Goal: Task Accomplishment & Management: Complete application form

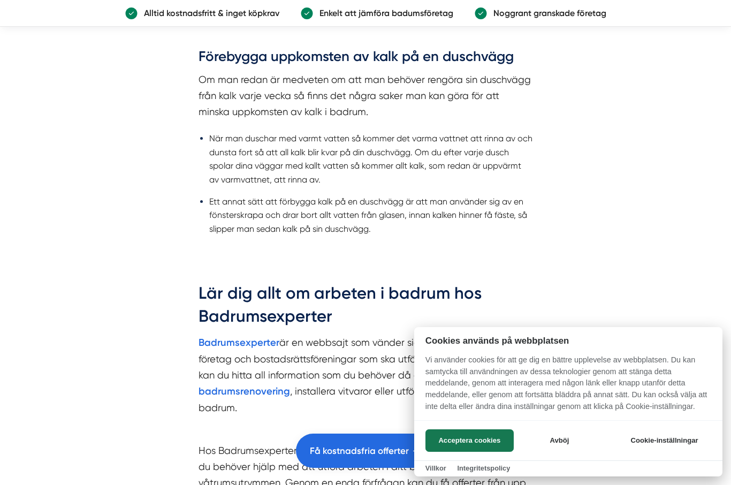
scroll to position [1534, 0]
click at [443, 117] on div at bounding box center [365, 242] width 731 height 485
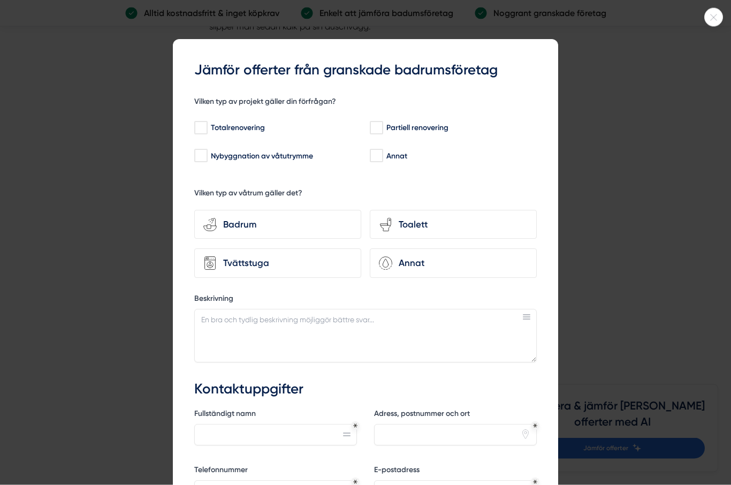
scroll to position [1737, 0]
click at [711, 14] on icon at bounding box center [714, 17] width 18 height 6
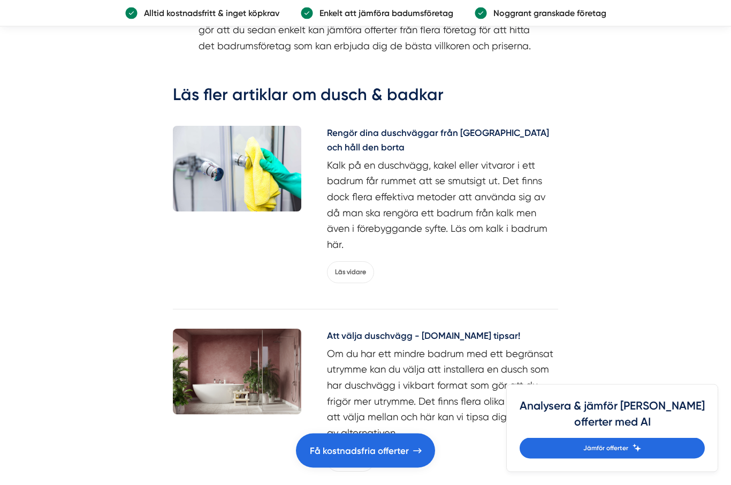
scroll to position [2023, 0]
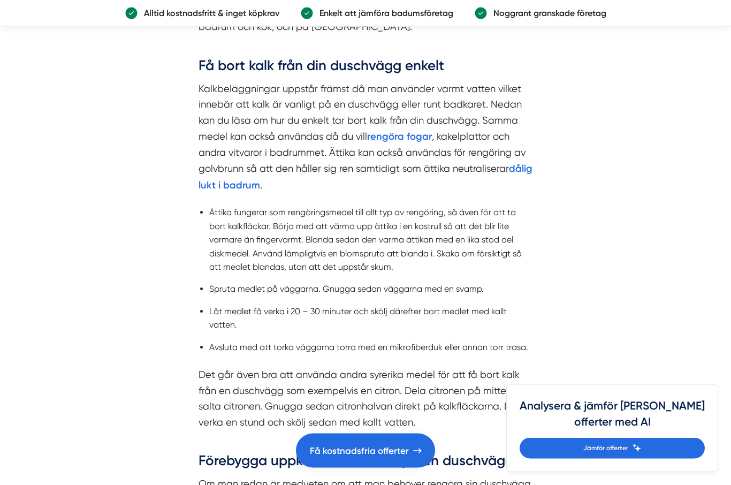
scroll to position [1131, 0]
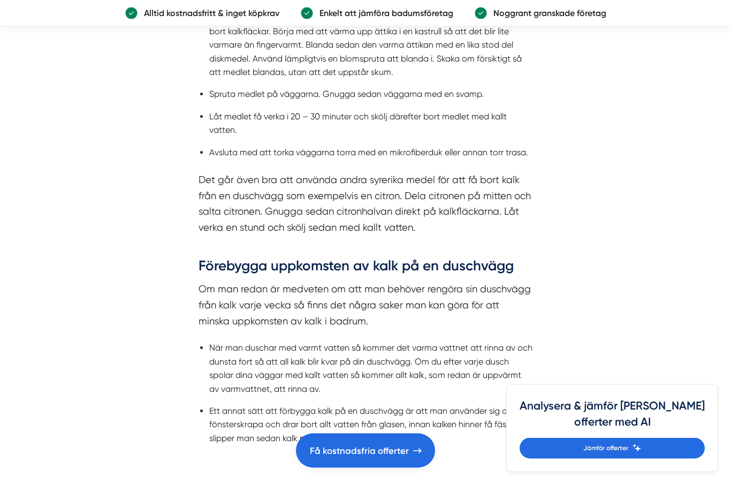
scroll to position [1326, 0]
click at [40, 26] on link "Alltid kostnadsfritt & inget köpkrav Enkelt att jämföra badumsföretag Noggrant …" at bounding box center [365, 13] width 731 height 27
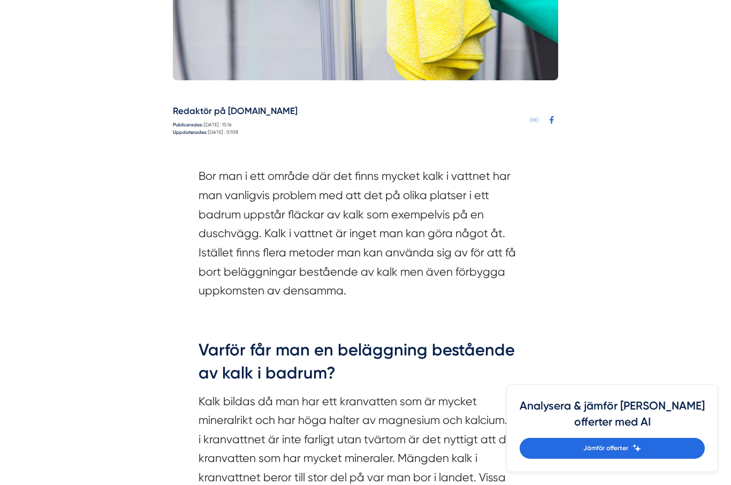
scroll to position [530, 0]
